Goal: Task Accomplishment & Management: Complete application form

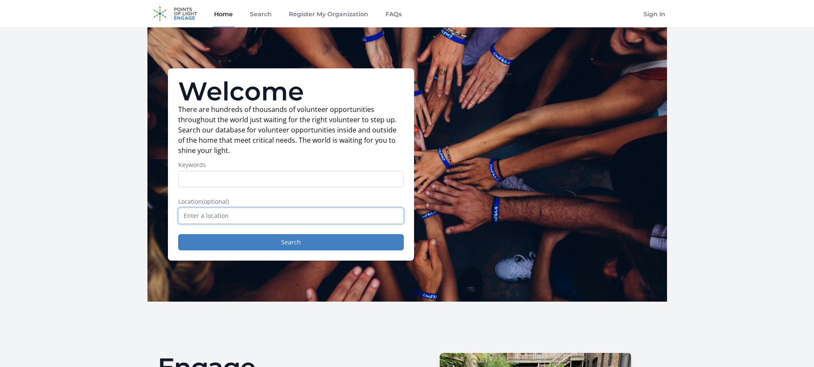
click at [308, 215] on input "text" at bounding box center [291, 216] width 226 height 16
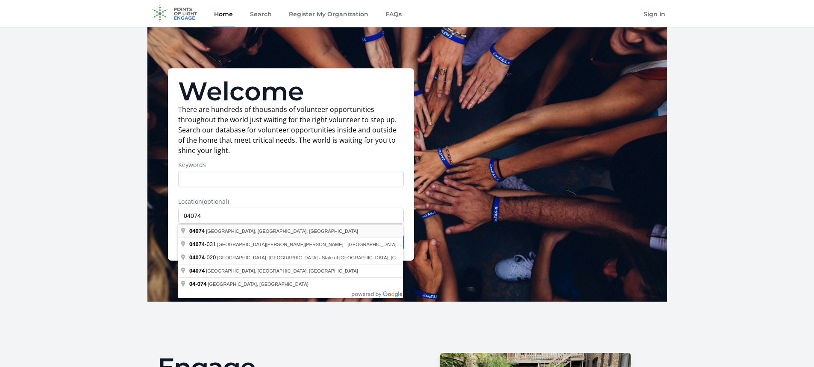
type input "Pine Point, ME 04074, USA"
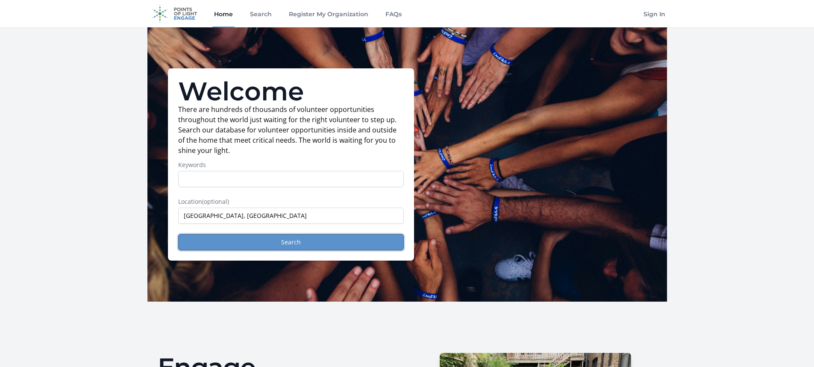
click at [305, 244] on button "Search" at bounding box center [291, 242] width 226 height 16
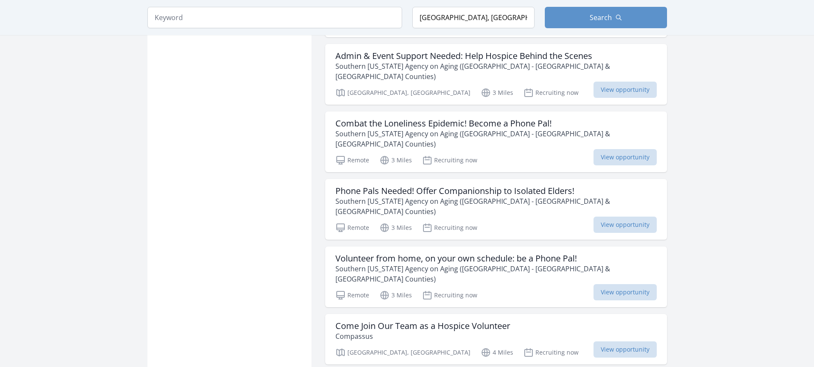
scroll to position [983, 0]
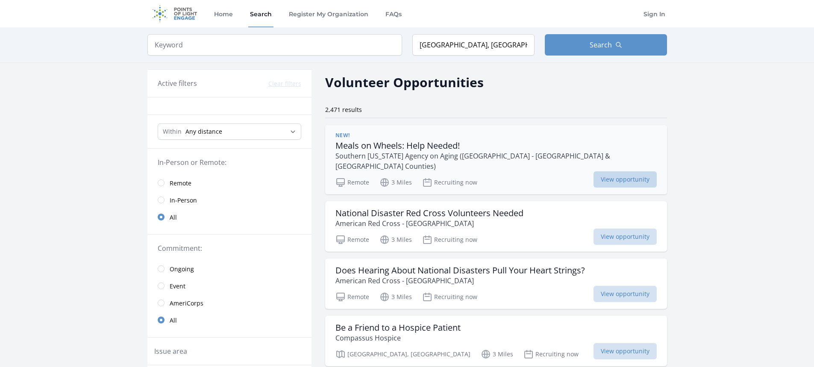
click at [642, 171] on span "View opportunity" at bounding box center [625, 179] width 63 height 16
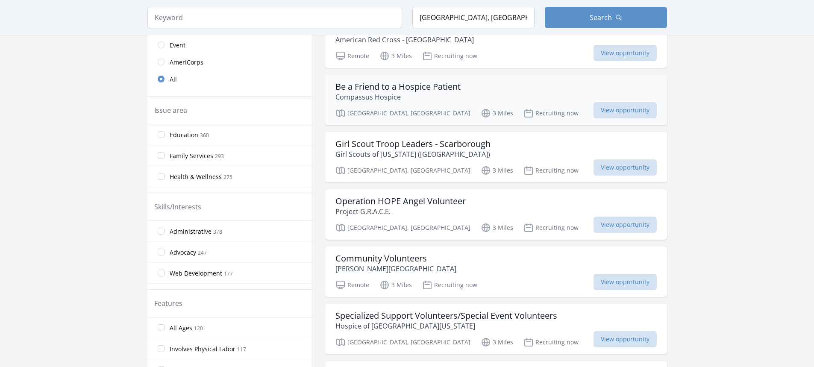
scroll to position [256, 0]
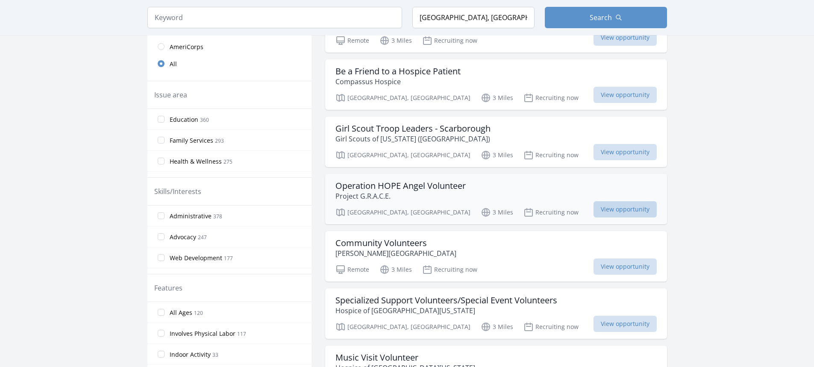
click at [626, 201] on span "View opportunity" at bounding box center [625, 209] width 63 height 16
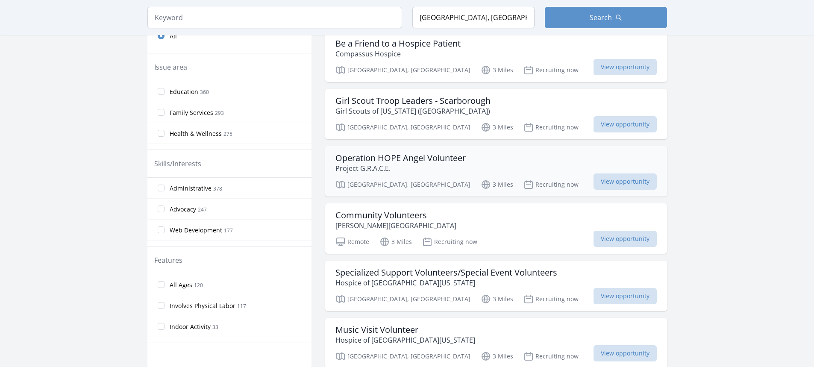
scroll to position [299, 0]
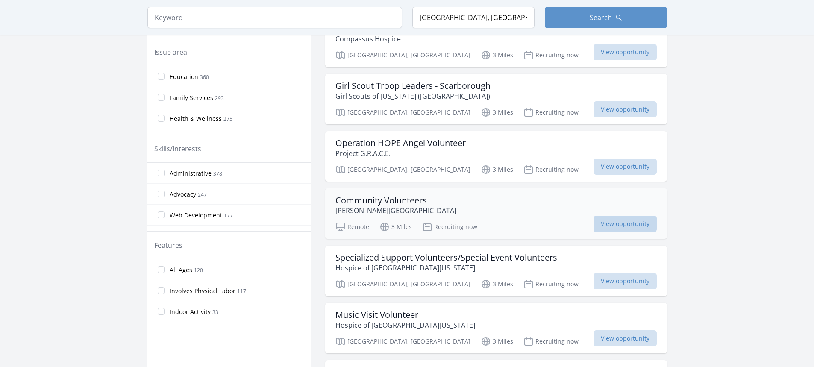
click at [607, 219] on span "View opportunity" at bounding box center [625, 224] width 63 height 16
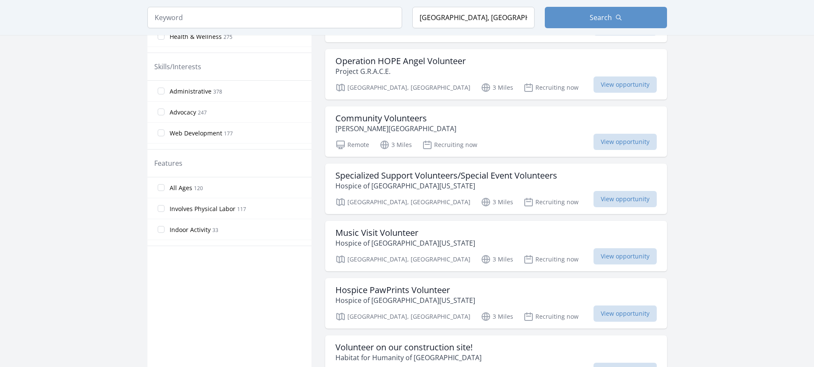
scroll to position [385, 0]
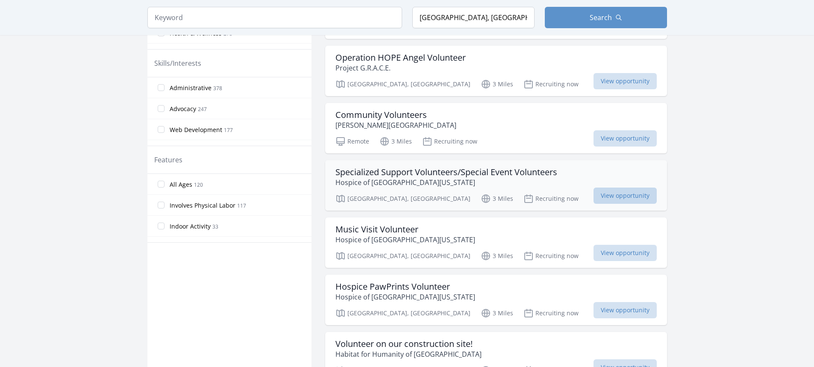
click at [630, 188] on span "View opportunity" at bounding box center [625, 196] width 63 height 16
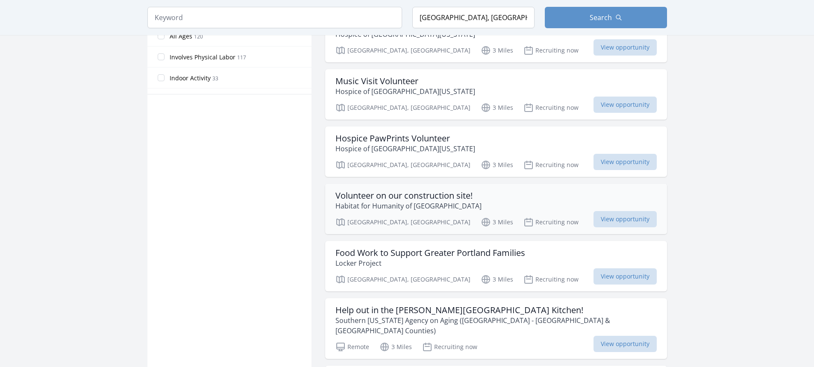
scroll to position [556, 0]
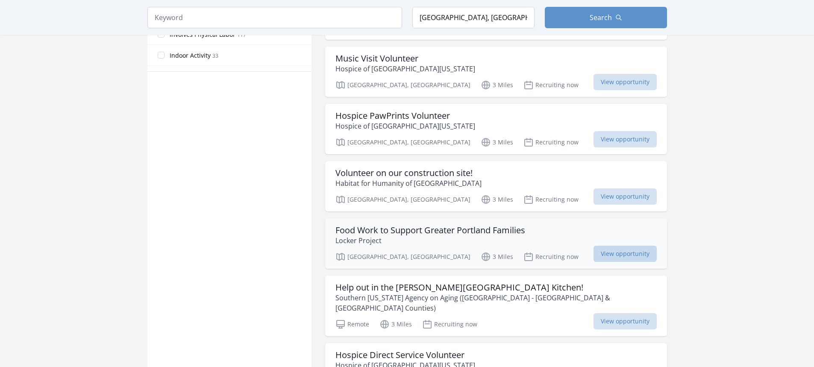
click at [620, 246] on span "View opportunity" at bounding box center [625, 254] width 63 height 16
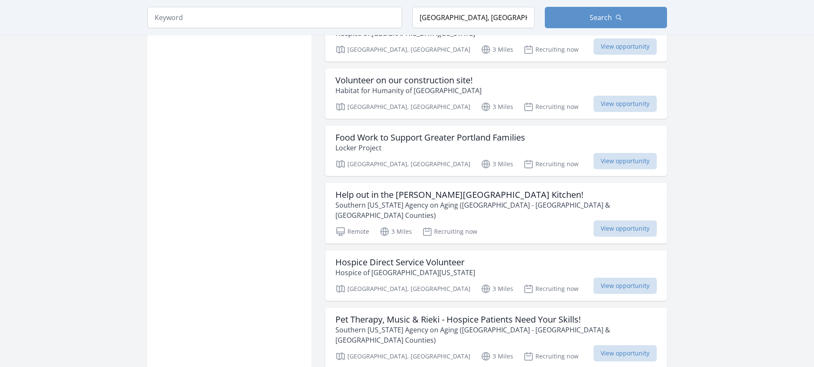
scroll to position [684, 0]
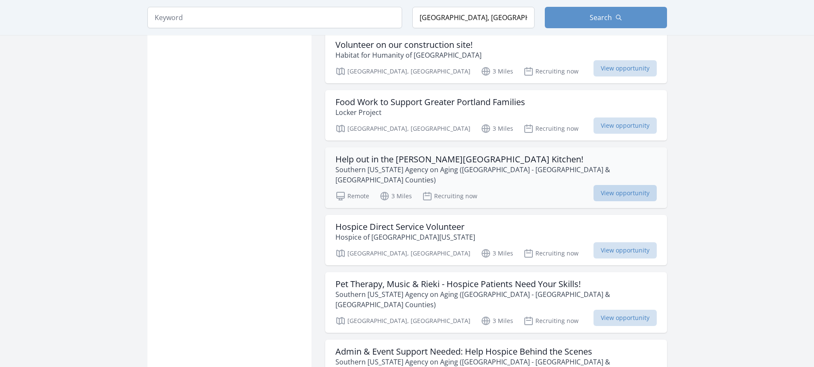
click at [625, 185] on span "View opportunity" at bounding box center [625, 193] width 63 height 16
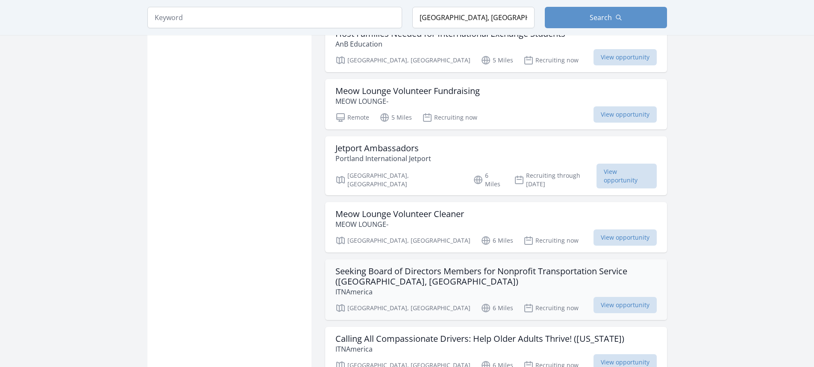
scroll to position [1496, 0]
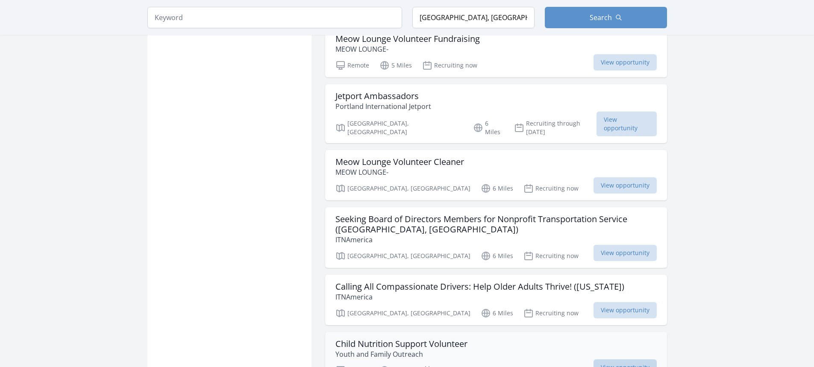
click at [615, 360] on span "View opportunity" at bounding box center [625, 368] width 63 height 16
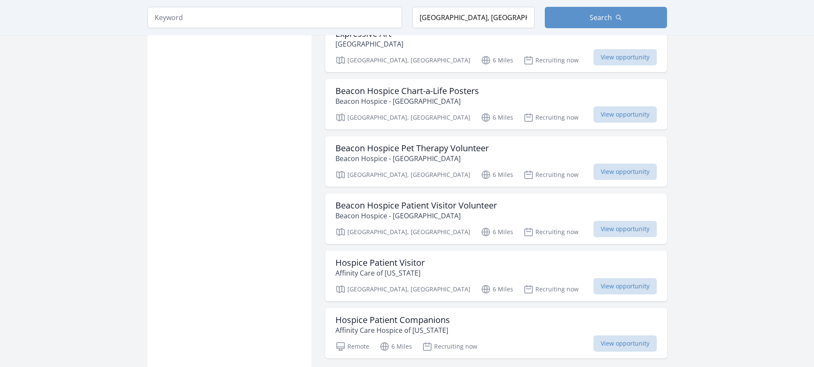
scroll to position [2180, 0]
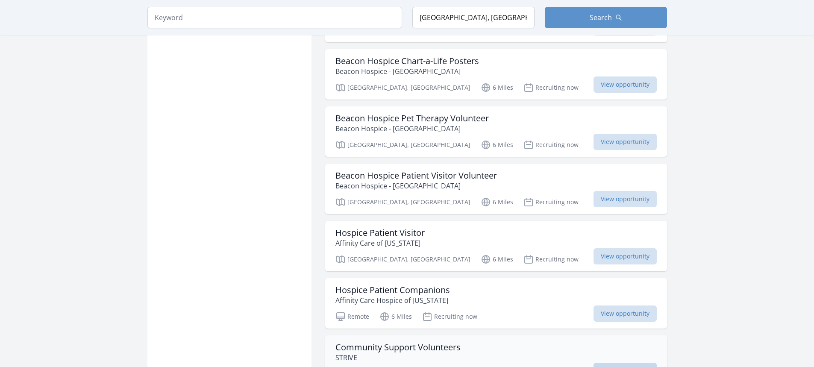
click at [613, 363] on span "View opportunity" at bounding box center [625, 371] width 63 height 16
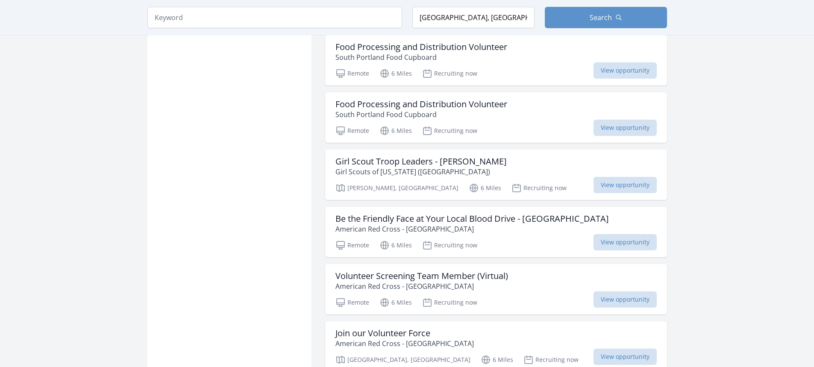
scroll to position [2779, 0]
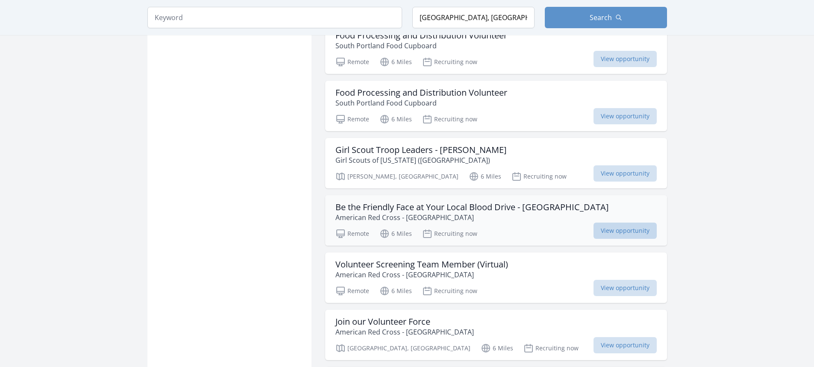
click at [620, 223] on span "View opportunity" at bounding box center [625, 231] width 63 height 16
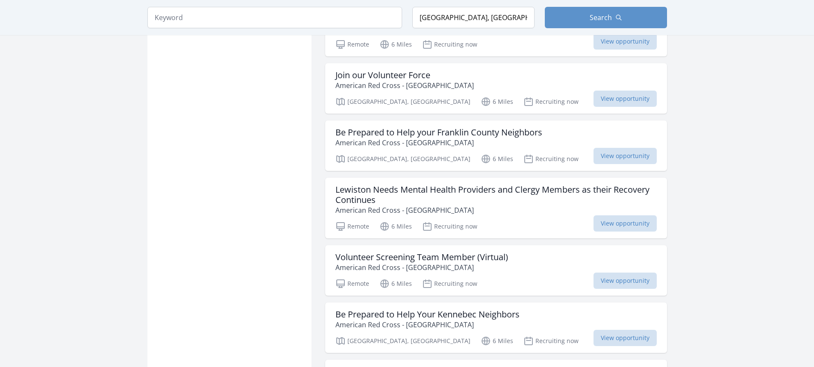
scroll to position [3121, 0]
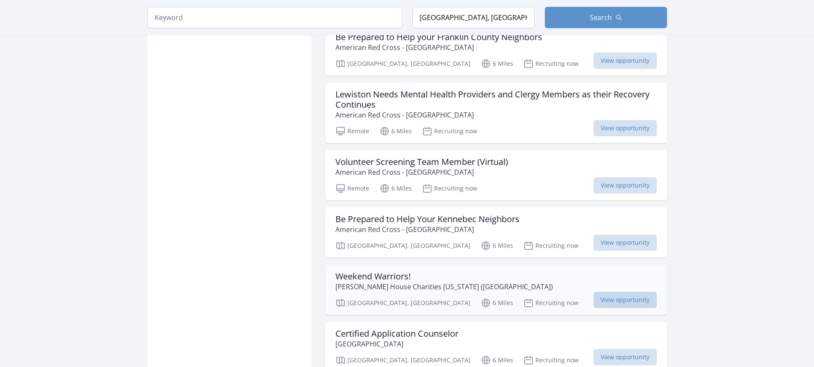
click at [616, 292] on span "View opportunity" at bounding box center [625, 300] width 63 height 16
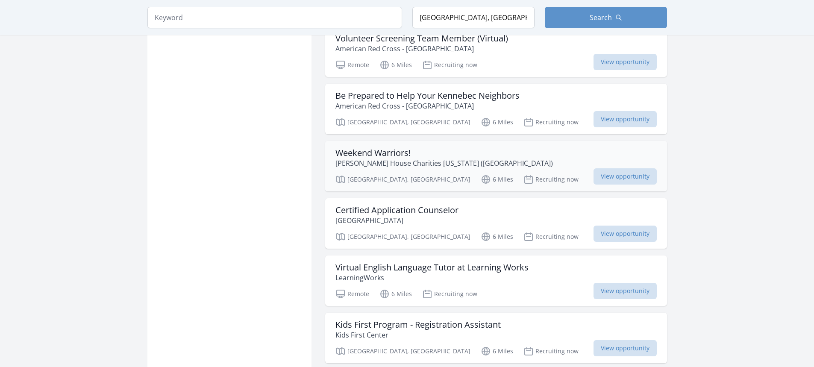
scroll to position [3249, 0]
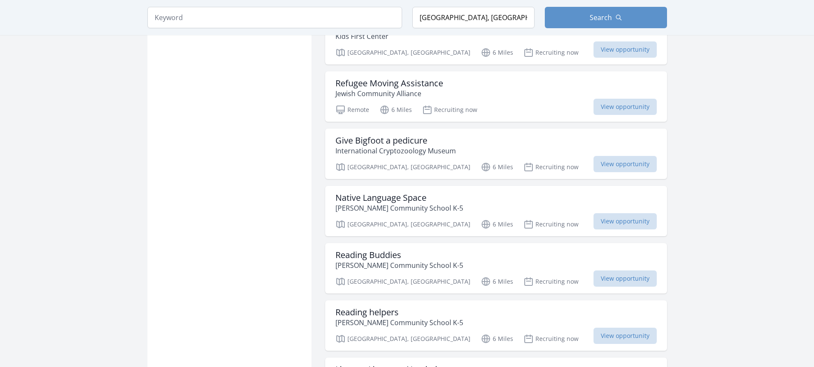
scroll to position [3548, 0]
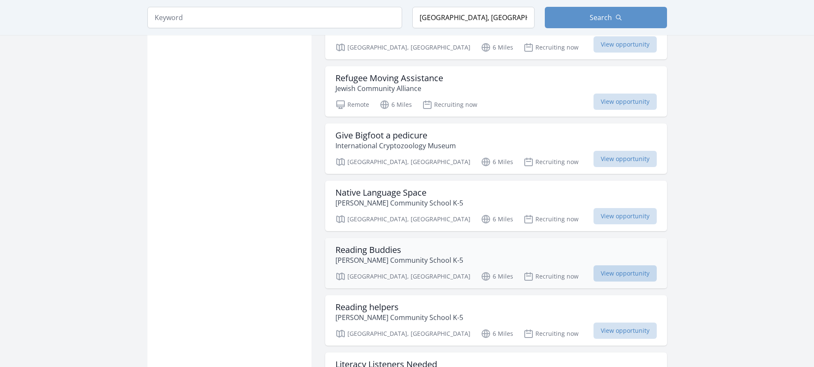
click at [627, 265] on span "View opportunity" at bounding box center [625, 273] width 63 height 16
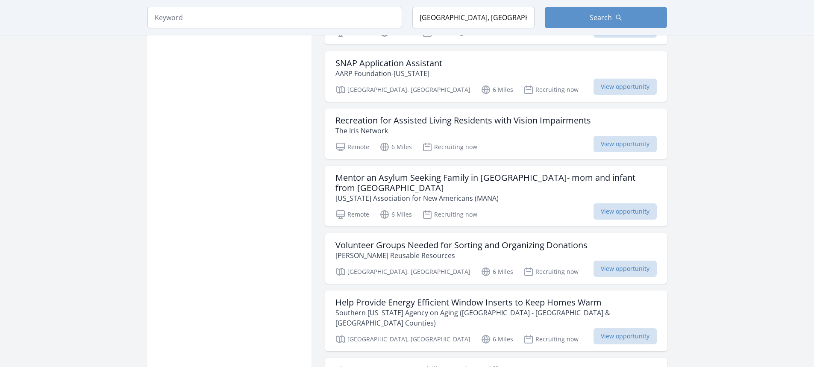
scroll to position [4446, 0]
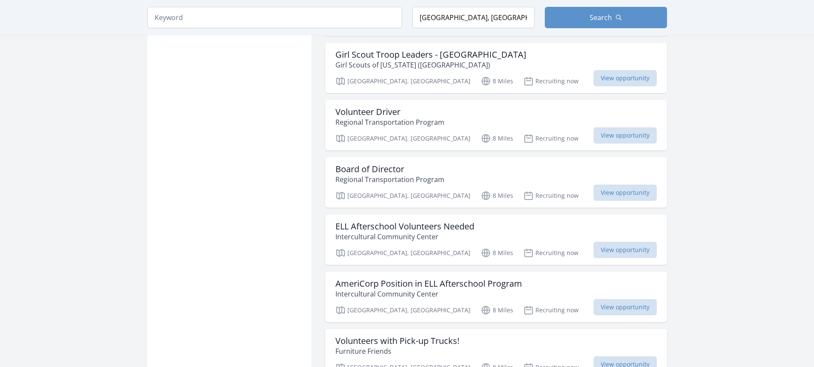
scroll to position [5600, 0]
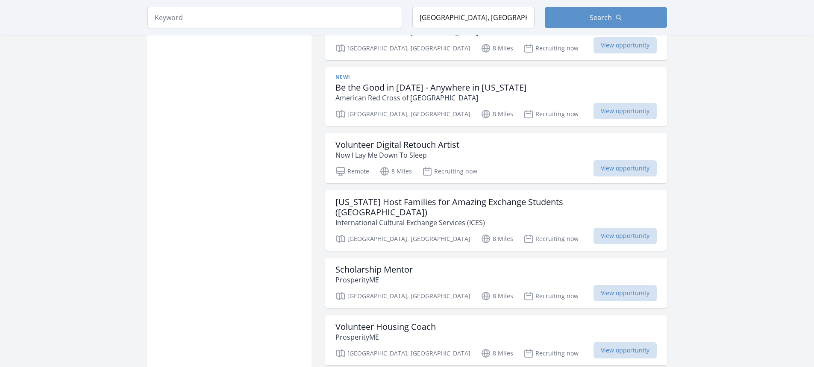
scroll to position [6840, 0]
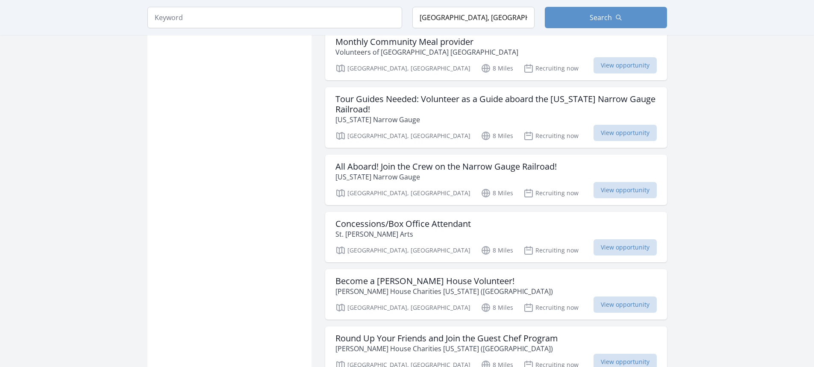
scroll to position [7951, 0]
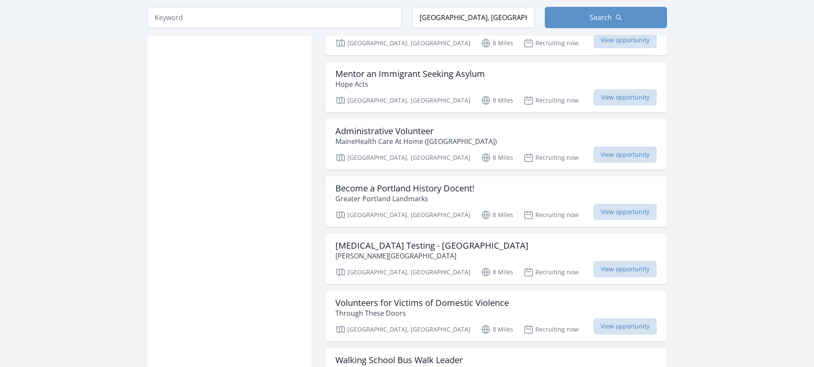
scroll to position [8892, 0]
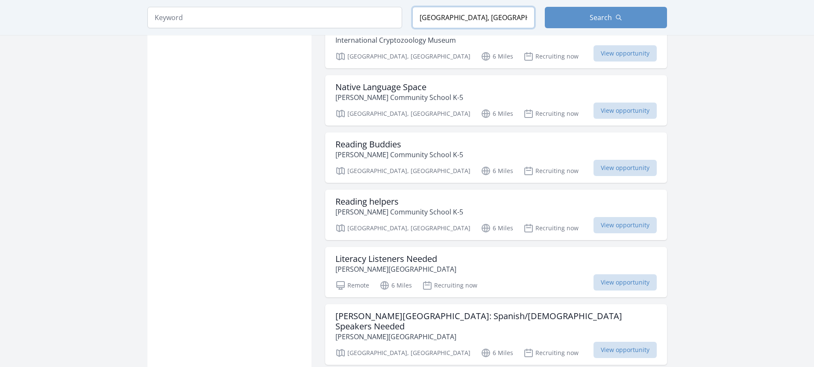
click at [433, 21] on input "Pine Point, ME 04074, USA" at bounding box center [474, 17] width 122 height 21
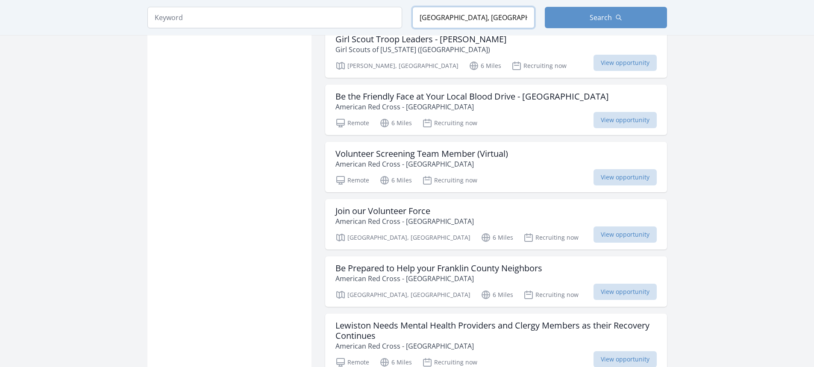
click at [431, 21] on input "Pine Point, ME 04074, USA" at bounding box center [474, 17] width 122 height 21
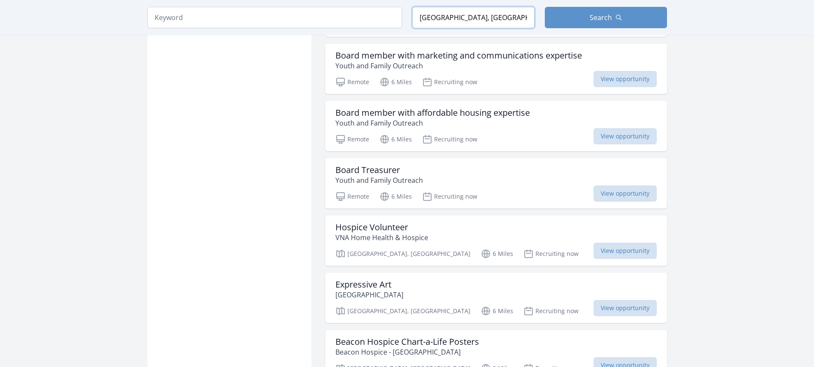
click at [431, 21] on input "Pine Point, ME 04074, USA" at bounding box center [474, 17] width 122 height 21
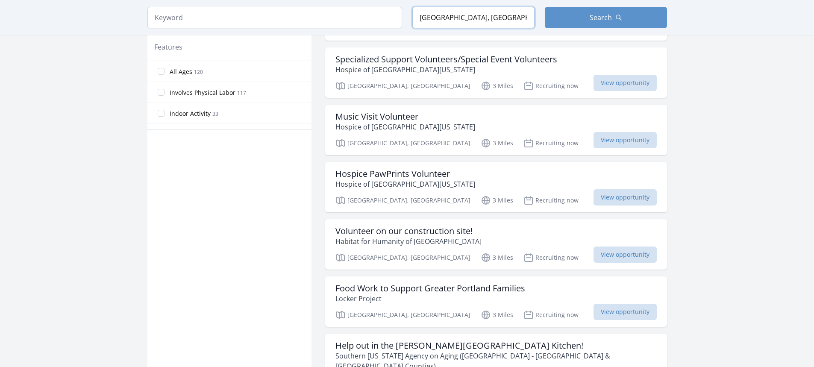
scroll to position [470, 0]
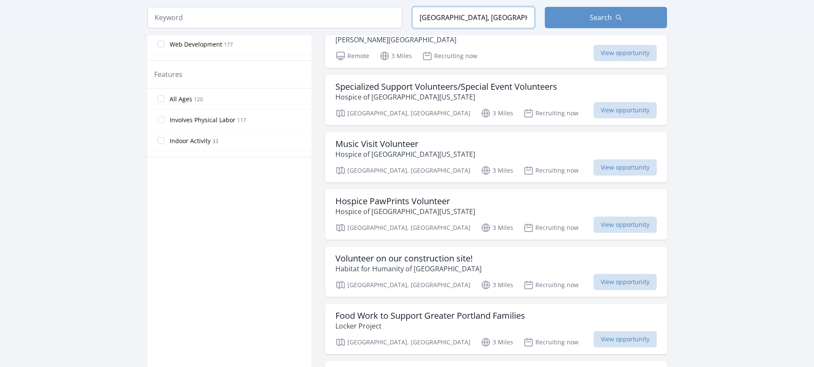
drag, startPoint x: 508, startPoint y: 21, endPoint x: 382, endPoint y: 15, distance: 125.8
click at [385, 15] on form "Keyword Location Pine Point, ME 04074, USA Search" at bounding box center [407, 17] width 520 height 21
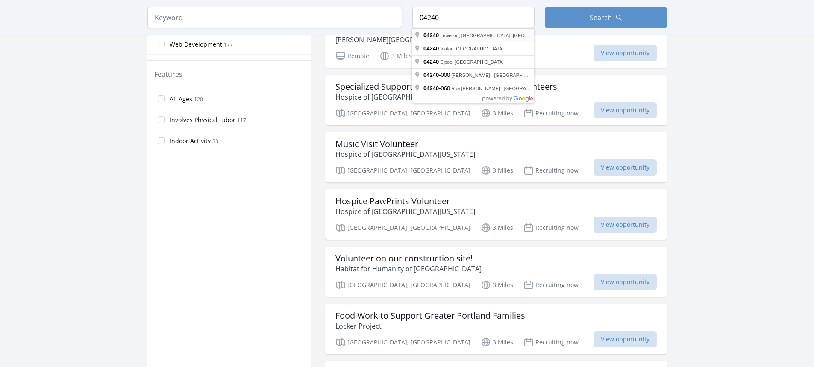
type input "Lewiston, ME 04240, USA"
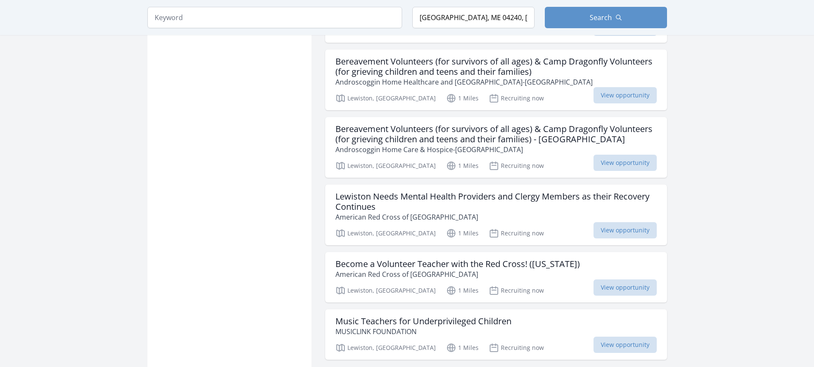
scroll to position [983, 0]
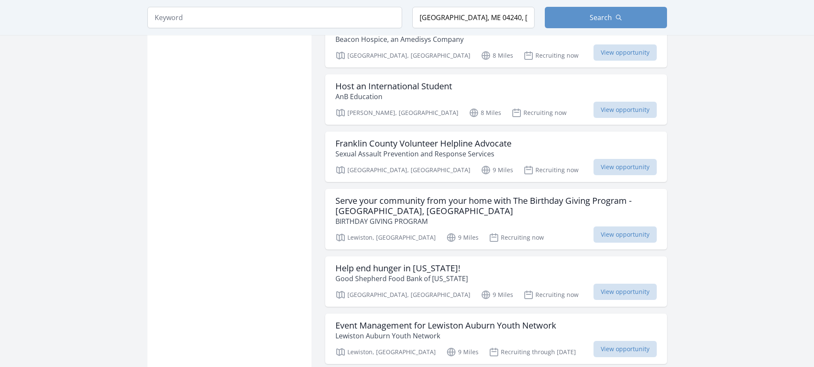
scroll to position [2180, 0]
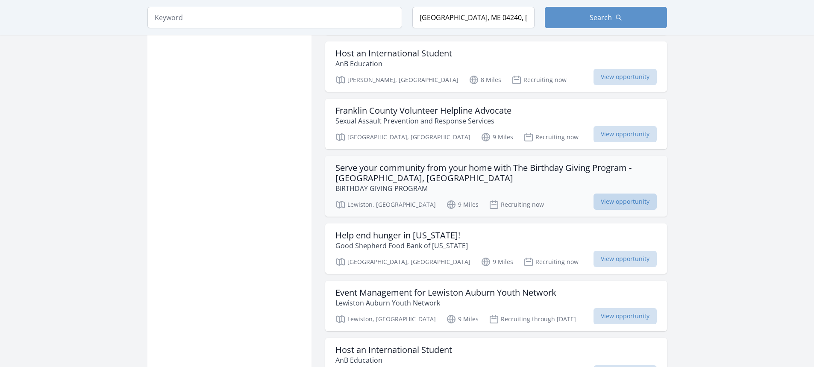
click at [646, 194] on span "View opportunity" at bounding box center [625, 202] width 63 height 16
click at [656, 251] on span "View opportunity" at bounding box center [625, 259] width 63 height 16
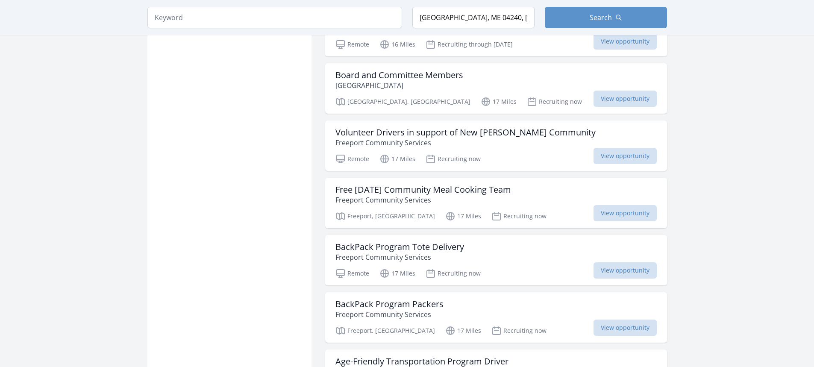
scroll to position [3420, 0]
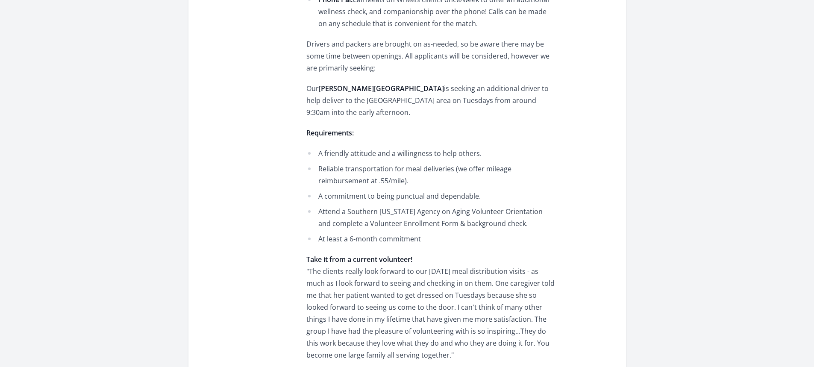
scroll to position [641, 0]
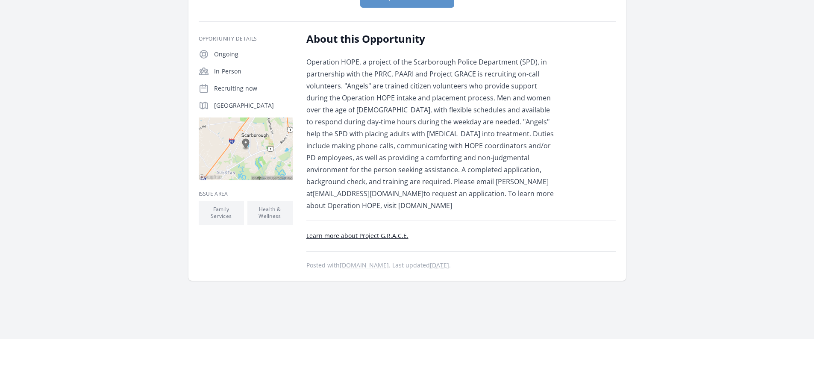
scroll to position [128, 0]
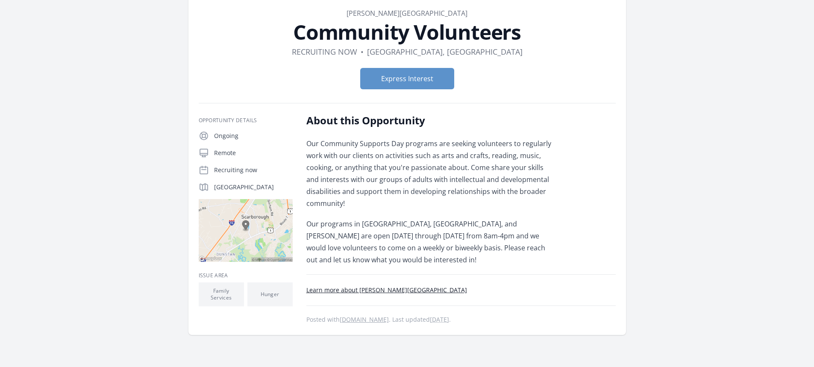
scroll to position [43, 0]
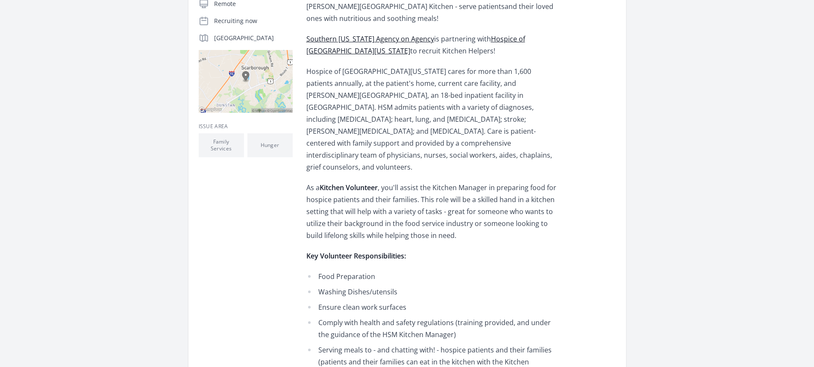
scroll to position [214, 0]
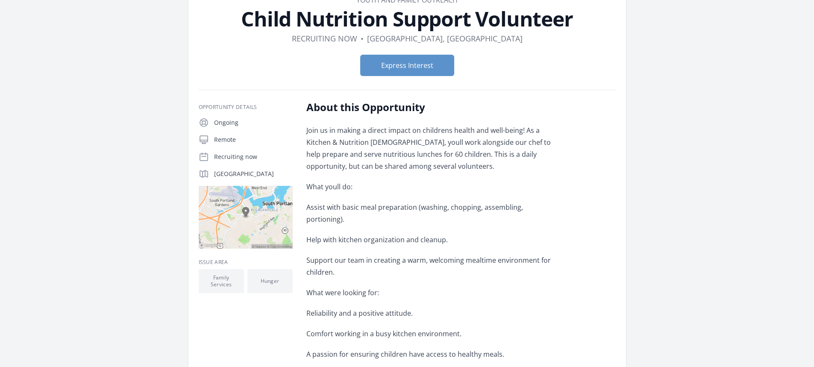
scroll to position [43, 0]
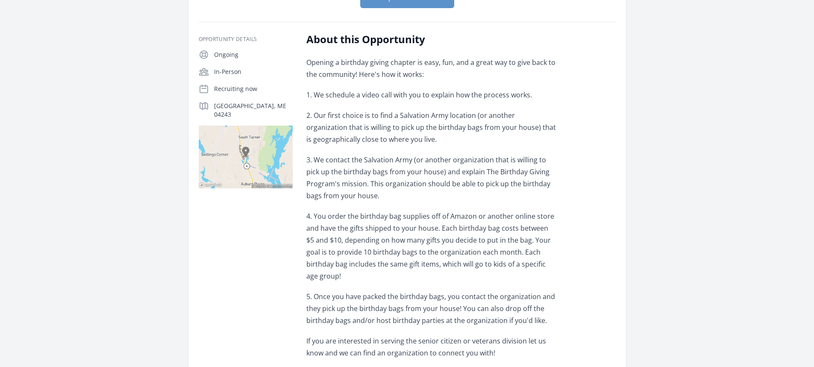
scroll to position [214, 0]
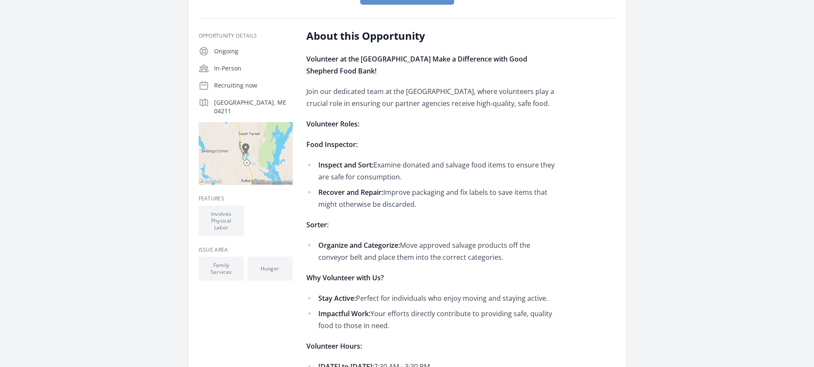
scroll to position [128, 0]
